Goal: Communication & Community: Answer question/provide support

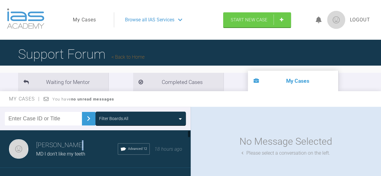
drag, startPoint x: 58, startPoint y: 154, endPoint x: 73, endPoint y: 142, distance: 19.9
click at [73, 142] on div "Roekshana Shar MD I don't like my teeth Advanced 12 18 hours ago" at bounding box center [97, 149] width 195 height 38
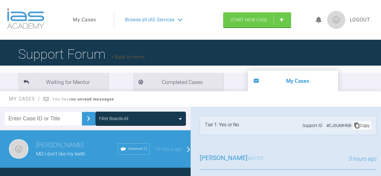
click at [70, 145] on h3 "[PERSON_NAME]" at bounding box center [77, 145] width 82 height 10
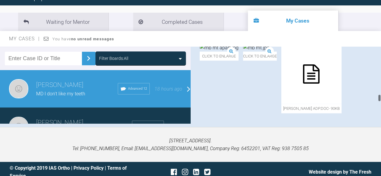
scroll to position [847, 0]
drag, startPoint x: 328, startPoint y: 112, endPoint x: 385, endPoint y: 85, distance: 63.3
click at [381, 85] on html "My Cases Logout Browse all IAS Services Start New Case Logout Support Forum Bac…" at bounding box center [190, 61] width 381 height 242
click at [376, 51] on div "Roekshana Shar wrote... 18 hours ago Pt presents with Class II skeletal pattern…" at bounding box center [288, 10] width 195 height 238
drag, startPoint x: 376, startPoint y: 51, endPoint x: 375, endPoint y: 83, distance: 31.3
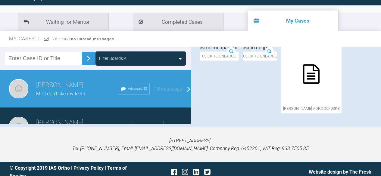
click at [375, 83] on div "Roekshana Shar wrote... 18 hours ago Pt presents with Class II skeletal pattern…" at bounding box center [288, 10] width 195 height 238
click at [378, 72] on div at bounding box center [379, 85] width 3 height 77
drag, startPoint x: 377, startPoint y: 72, endPoint x: 378, endPoint y: 101, distance: 29.5
click at [378, 101] on div at bounding box center [379, 85] width 3 height 77
click at [378, 100] on div at bounding box center [379, 101] width 2 height 8
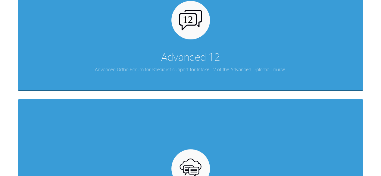
scroll to position [1092, 0]
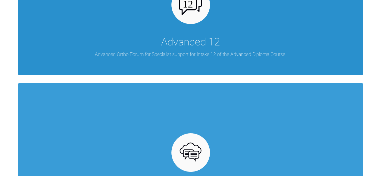
click at [234, 45] on div "Advanced 12 Advanced Ortho Forum for Specialist support for Intake 12 of the Ad…" at bounding box center [190, 5] width 345 height 139
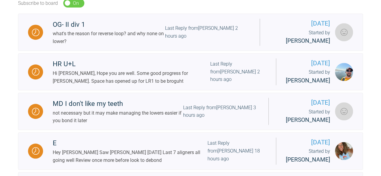
scroll to position [198, 0]
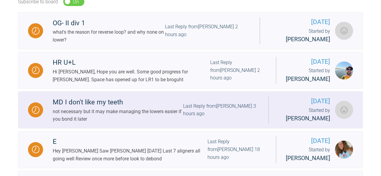
click at [120, 102] on div "MD I don't like my teeth" at bounding box center [118, 102] width 130 height 11
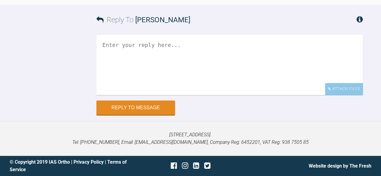
scroll to position [1444, 0]
click at [120, 44] on textarea at bounding box center [229, 65] width 266 height 60
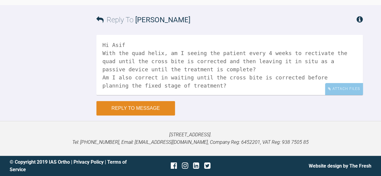
type textarea "Hi Asif With the quad helix, am I seeing the patient every 4 weeks to rectivate…"
click at [151, 104] on button "Reply to Message" at bounding box center [135, 108] width 79 height 14
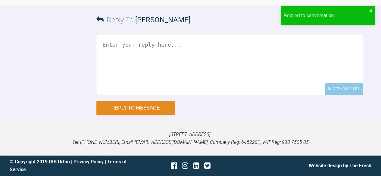
scroll to position [1543, 0]
